Goal: Check status: Check status

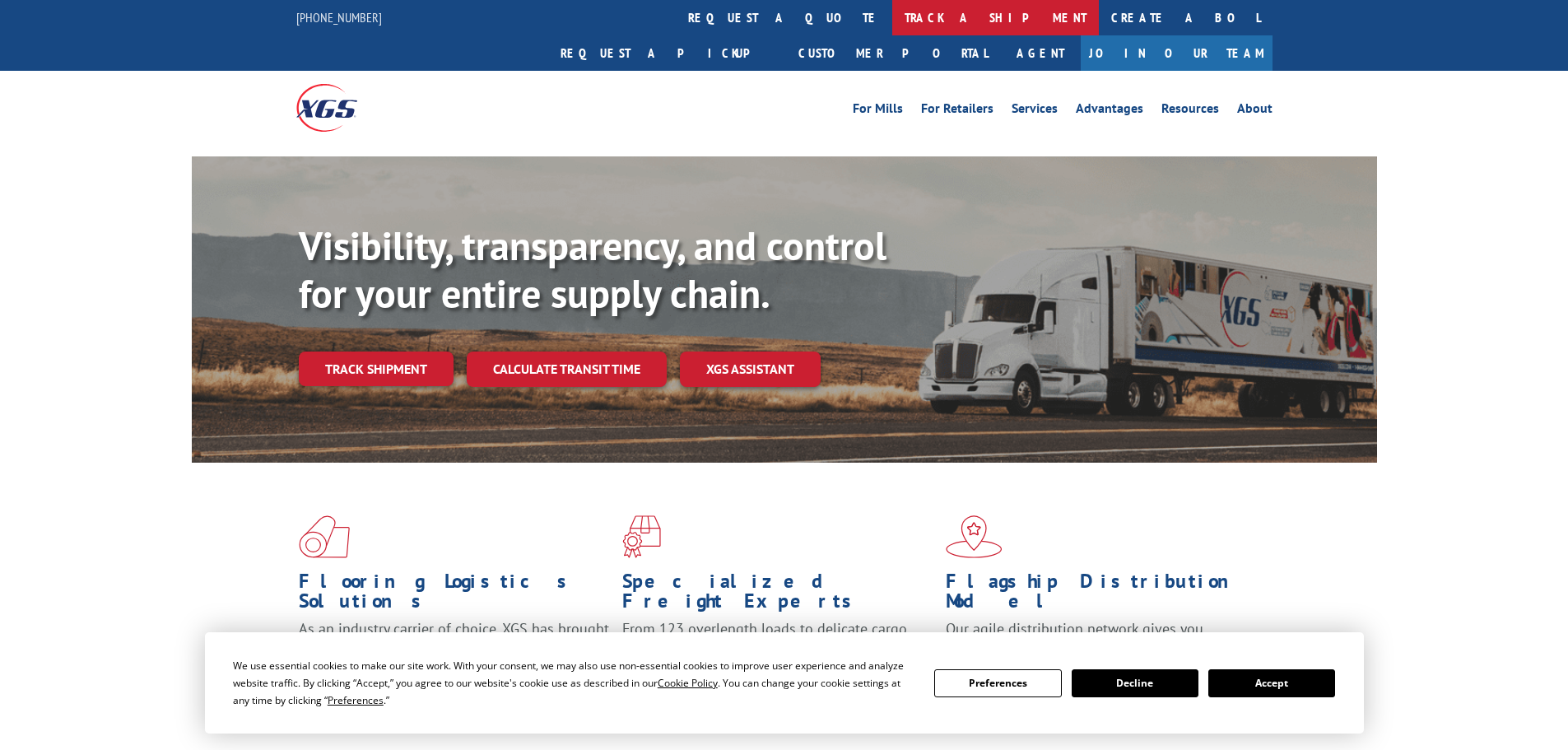
click at [893, 19] on link "track a shipment" at bounding box center [996, 18] width 207 height 36
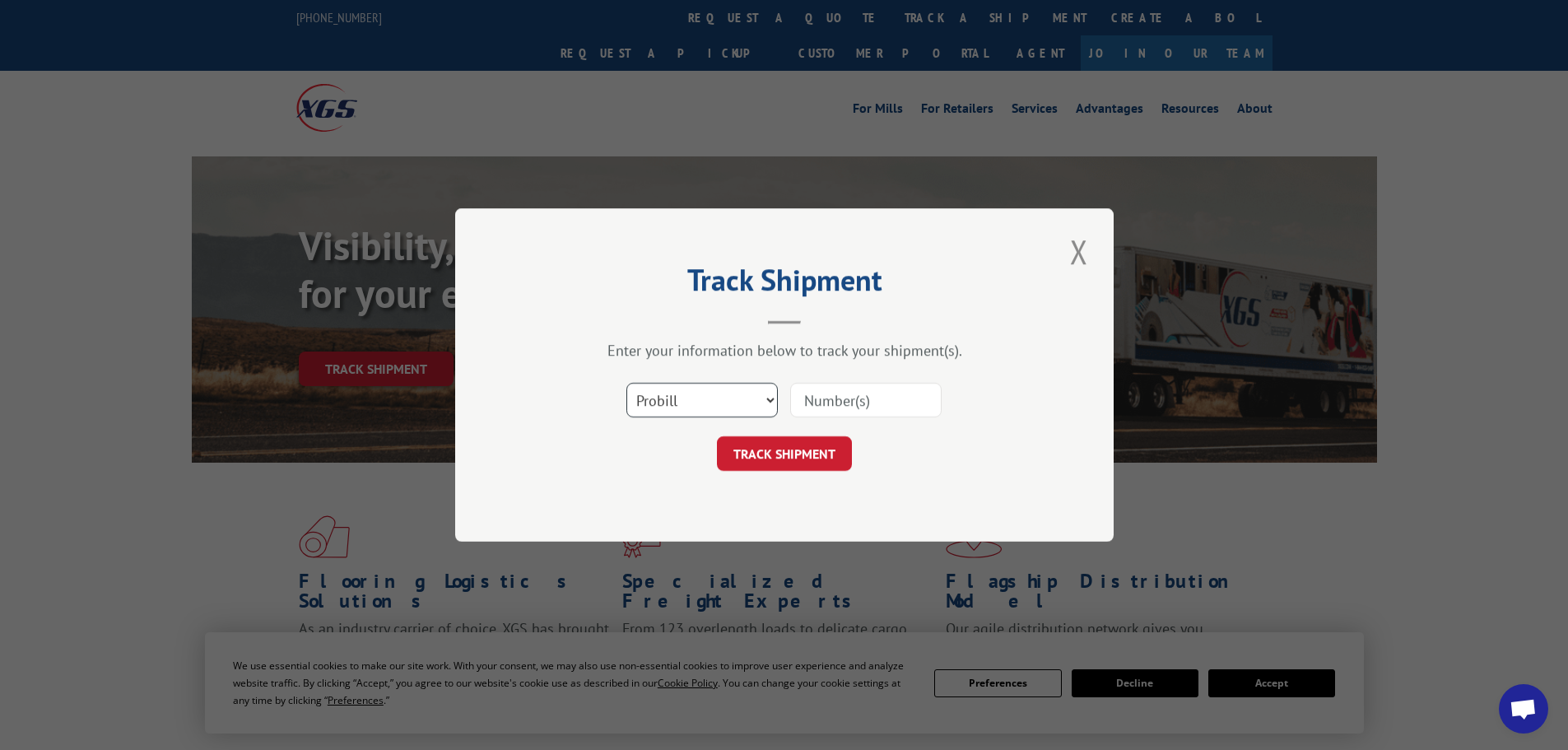
click at [685, 410] on select "Select category... Probill BOL PO" at bounding box center [702, 400] width 152 height 35
select select "bol"
click at [626, 383] on select "Select category... Probill BOL PO" at bounding box center [702, 400] width 152 height 35
click at [827, 406] on input at bounding box center [866, 400] width 152 height 35
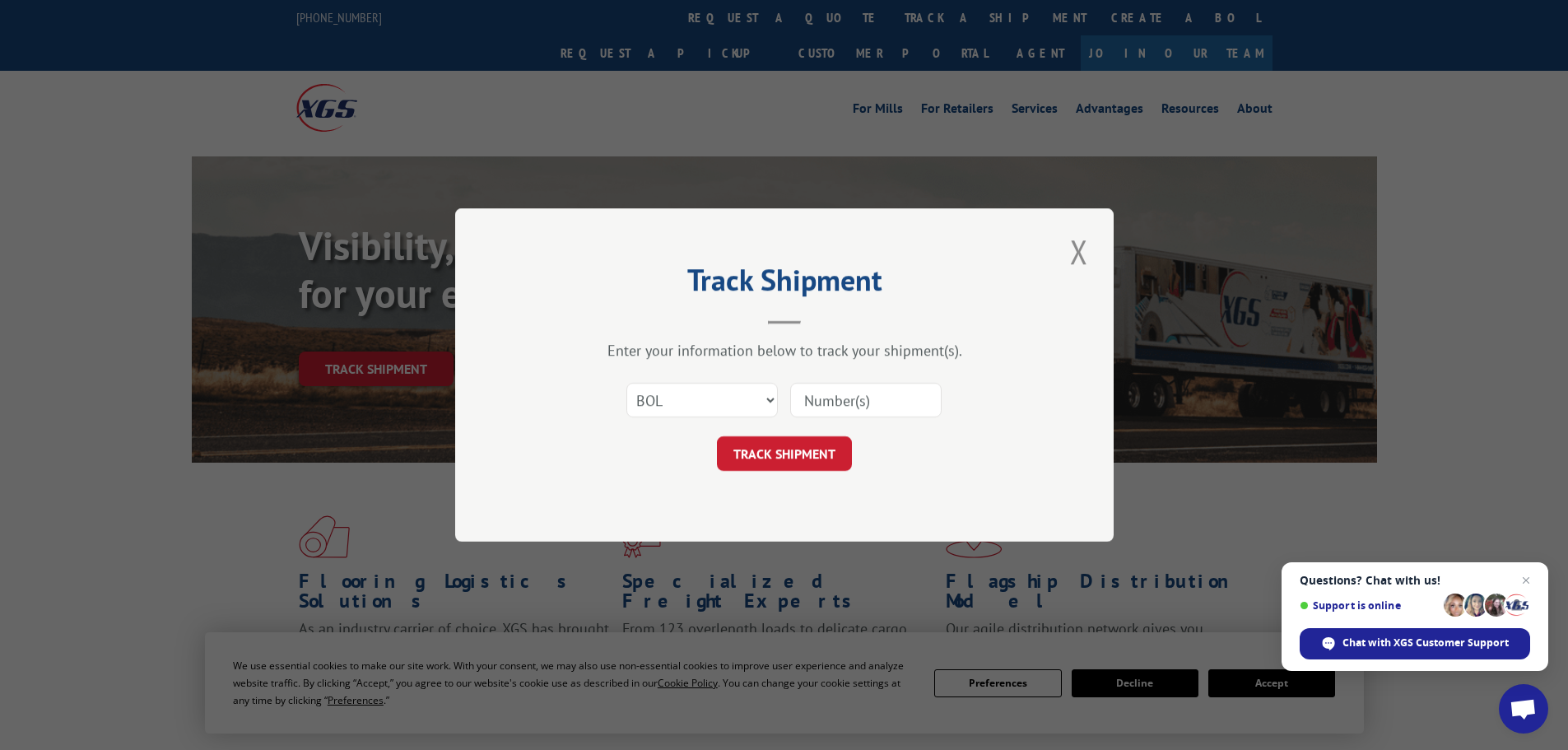
paste input "5937188"
type input "5937188"
click at [802, 465] on button "TRACK SHIPMENT" at bounding box center [784, 453] width 135 height 35
